Goal: Task Accomplishment & Management: Use online tool/utility

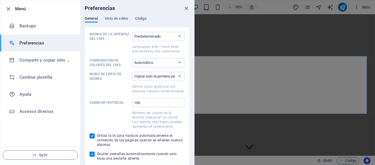
scroll to position [761, 0]
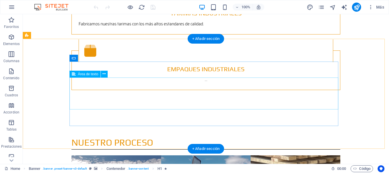
scroll to position [826, 0]
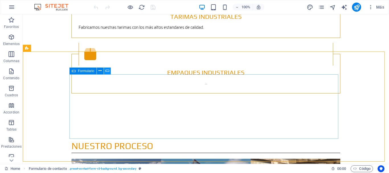
scroll to position [769, 0]
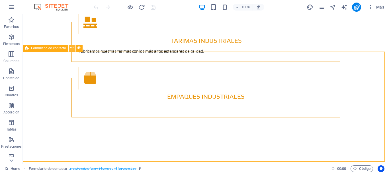
click at [72, 47] on icon at bounding box center [71, 48] width 3 height 6
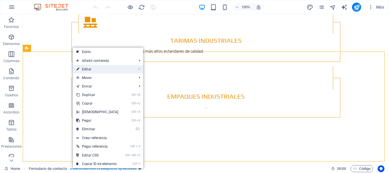
drag, startPoint x: 89, startPoint y: 68, endPoint x: 25, endPoint y: 93, distance: 69.5
click at [89, 68] on link "⏎ Editar" at bounding box center [97, 69] width 49 height 9
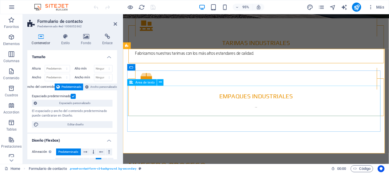
scroll to position [769, 0]
